Goal: Navigation & Orientation: Find specific page/section

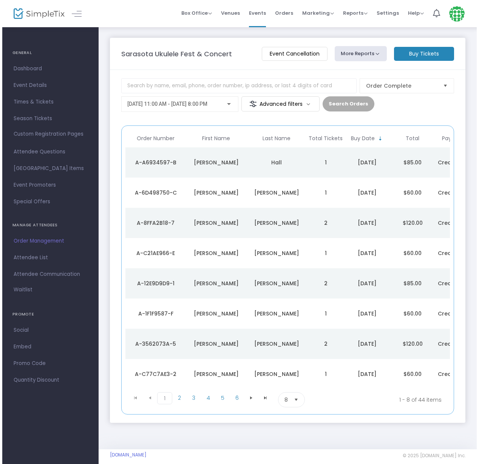
scroll to position [0, 2]
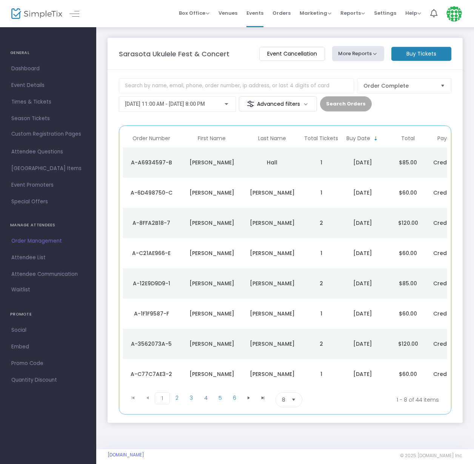
click at [356, 253] on div "[DATE]" at bounding box center [363, 253] width 42 height 8
click at [0, 0] on span at bounding box center [0, 0] width 0 height 0
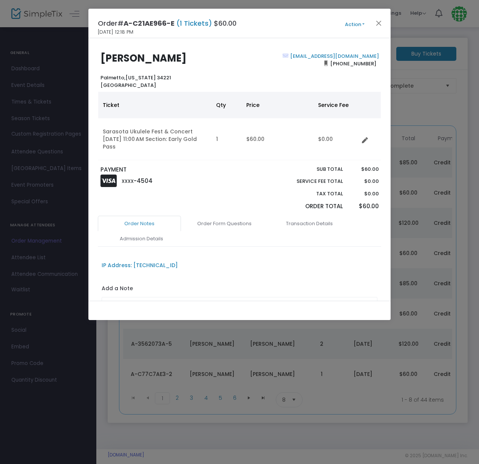
scroll to position [0, 1]
click at [379, 21] on button "Close" at bounding box center [379, 23] width 10 height 10
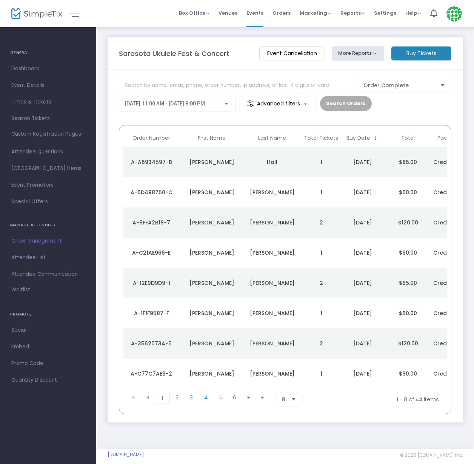
click at [363, 191] on div "[DATE]" at bounding box center [363, 192] width 42 height 8
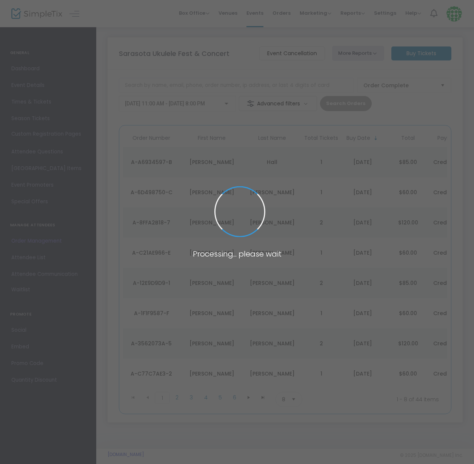
click at [363, 191] on span at bounding box center [237, 232] width 474 height 464
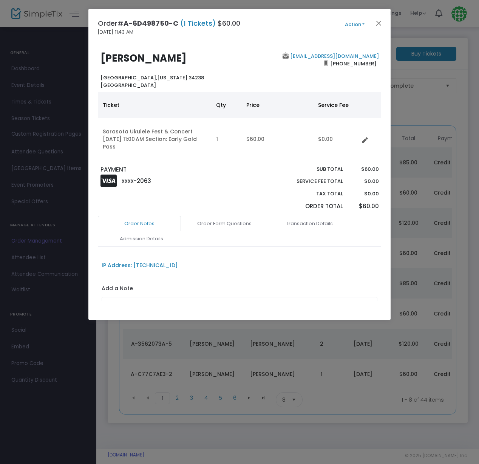
scroll to position [0, 0]
click at [378, 22] on button "Close" at bounding box center [379, 23] width 10 height 10
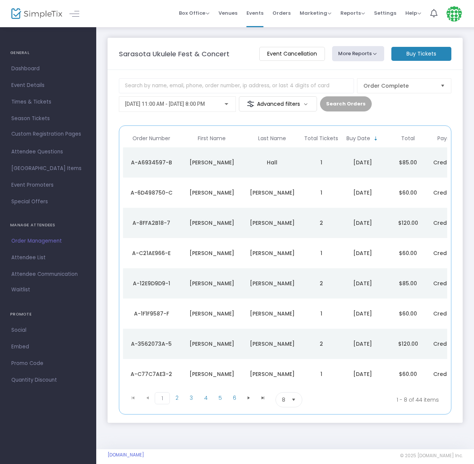
click at [364, 316] on div "[DATE]" at bounding box center [363, 314] width 42 height 8
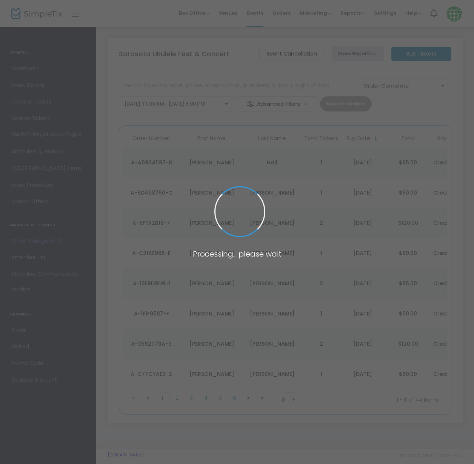
click at [364, 316] on span at bounding box center [237, 232] width 474 height 464
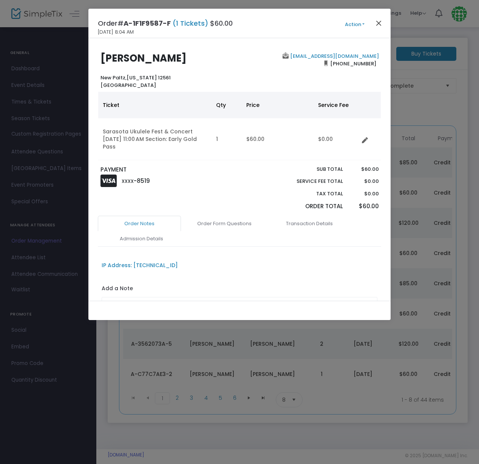
click at [379, 23] on button "Close" at bounding box center [379, 23] width 10 height 10
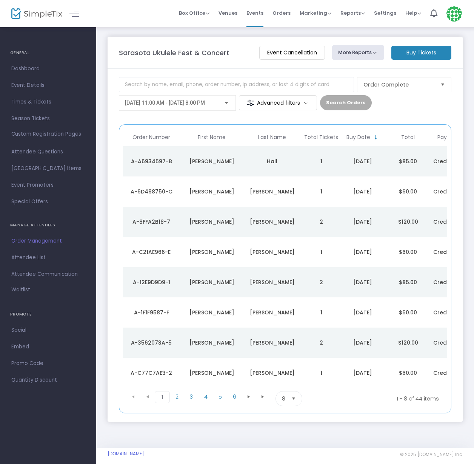
scroll to position [3, 0]
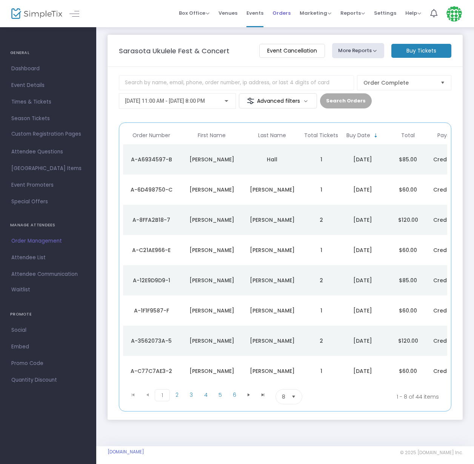
click at [282, 14] on span "Orders" at bounding box center [282, 12] width 18 height 19
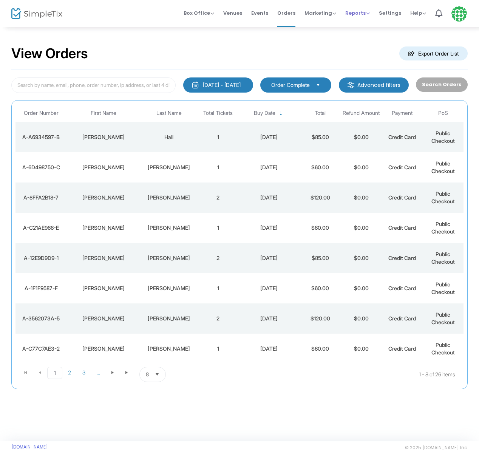
click at [354, 12] on span "Reports" at bounding box center [357, 12] width 25 height 7
click at [202, 12] on span "Box Office" at bounding box center [199, 12] width 31 height 7
click at [241, 14] on span "Venues" at bounding box center [232, 12] width 19 height 19
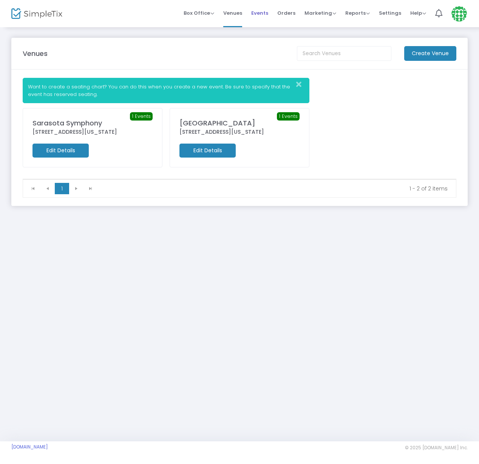
click at [262, 14] on span "Events" at bounding box center [259, 12] width 17 height 19
